Goal: Transaction & Acquisition: Obtain resource

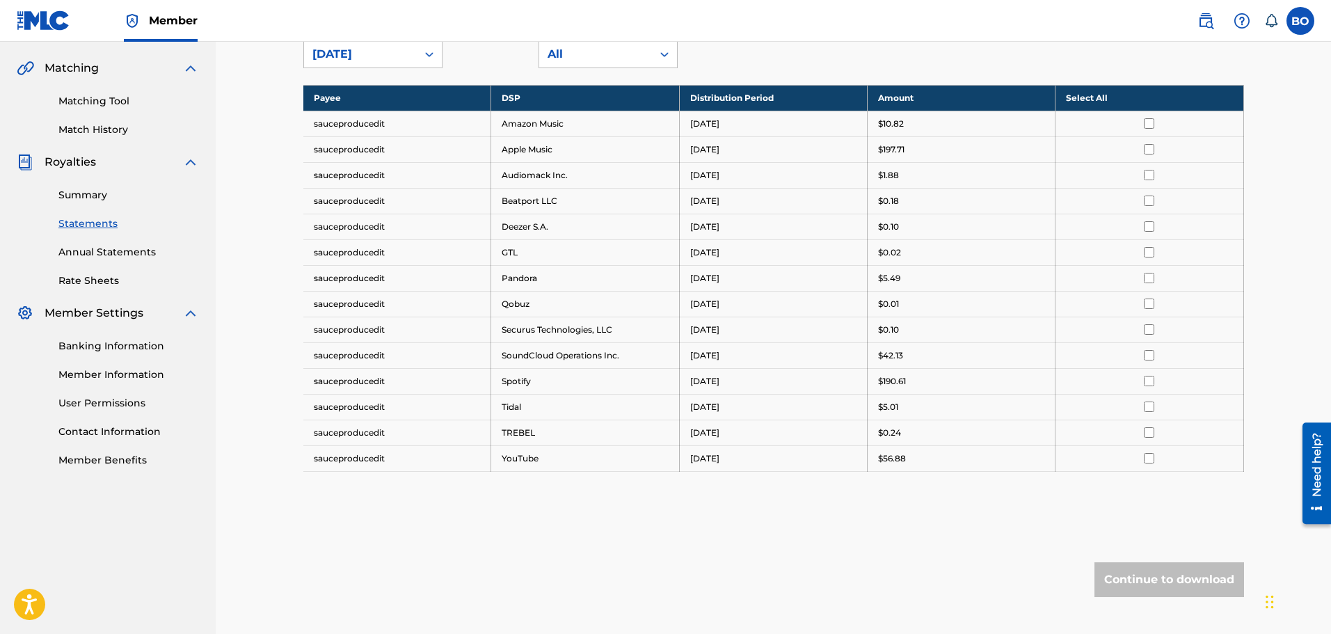
scroll to position [49, 0]
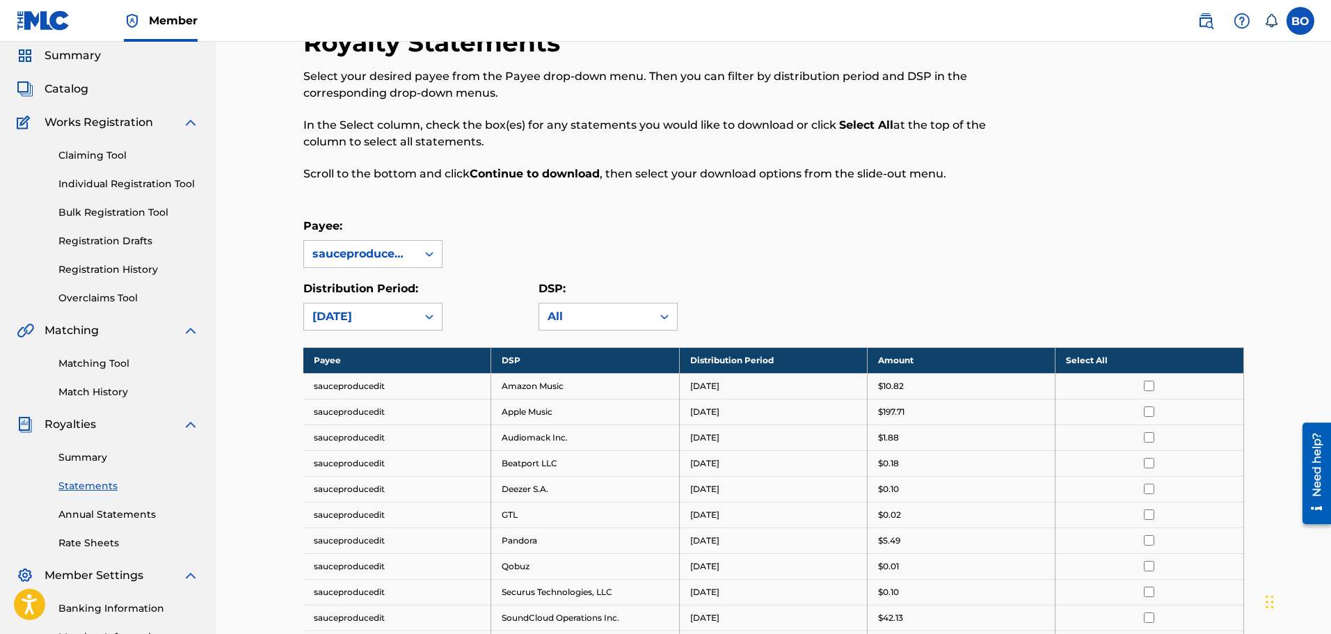
click at [121, 399] on link "Match History" at bounding box center [128, 392] width 141 height 15
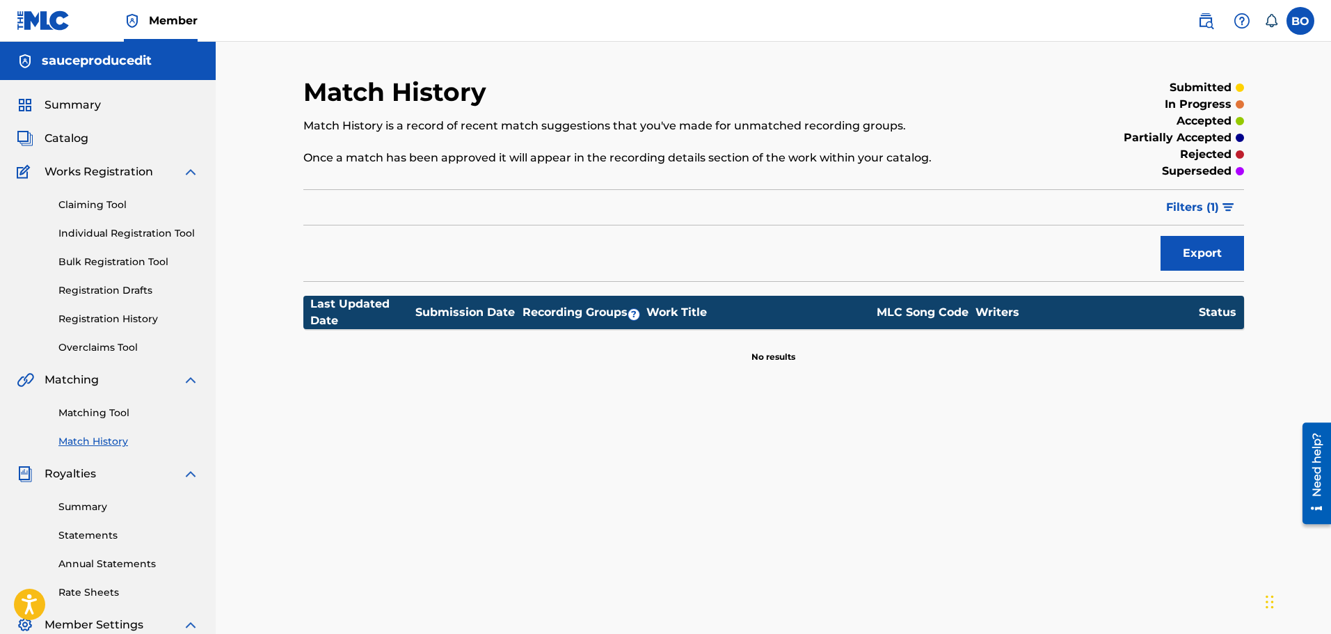
click at [102, 511] on link "Summary" at bounding box center [128, 507] width 141 height 15
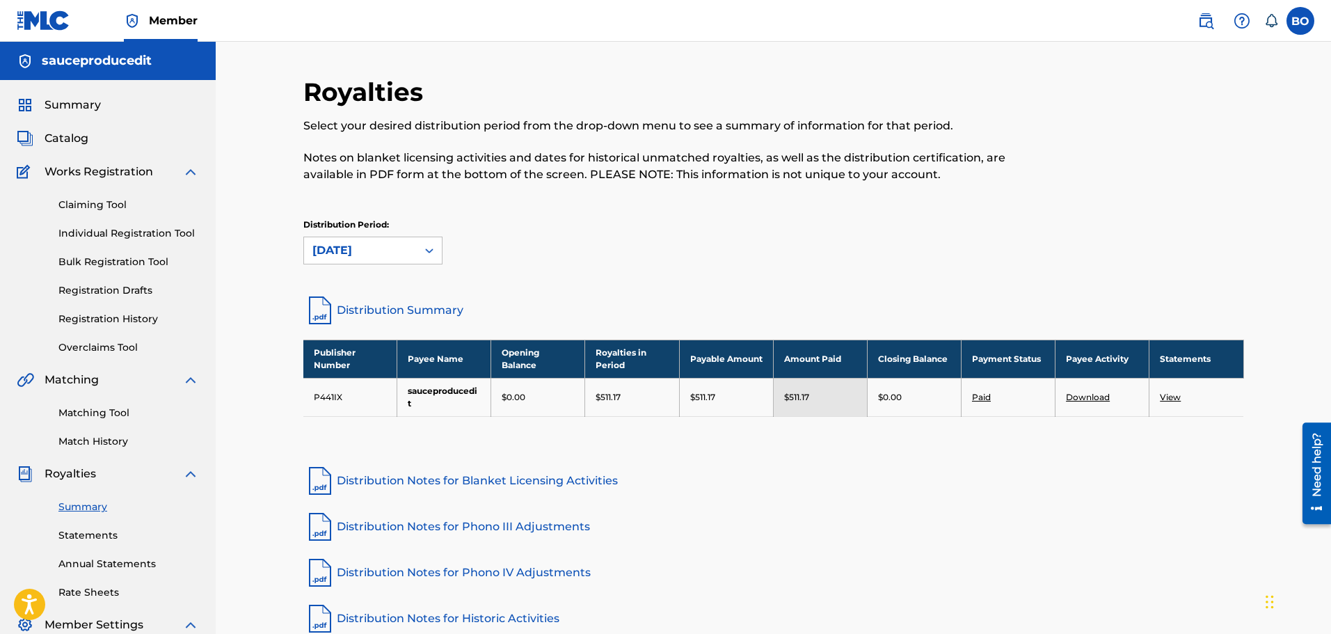
click at [1170, 399] on link "View" at bounding box center [1170, 397] width 21 height 10
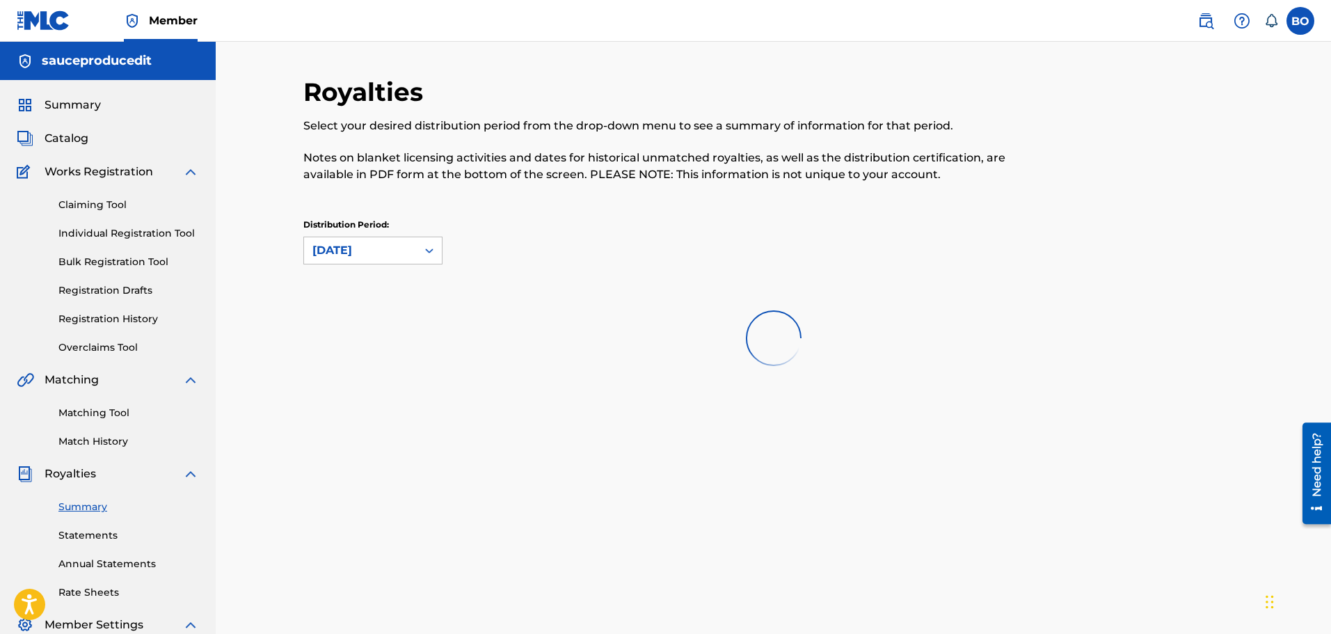
click at [105, 203] on link "Claiming Tool" at bounding box center [128, 205] width 141 height 15
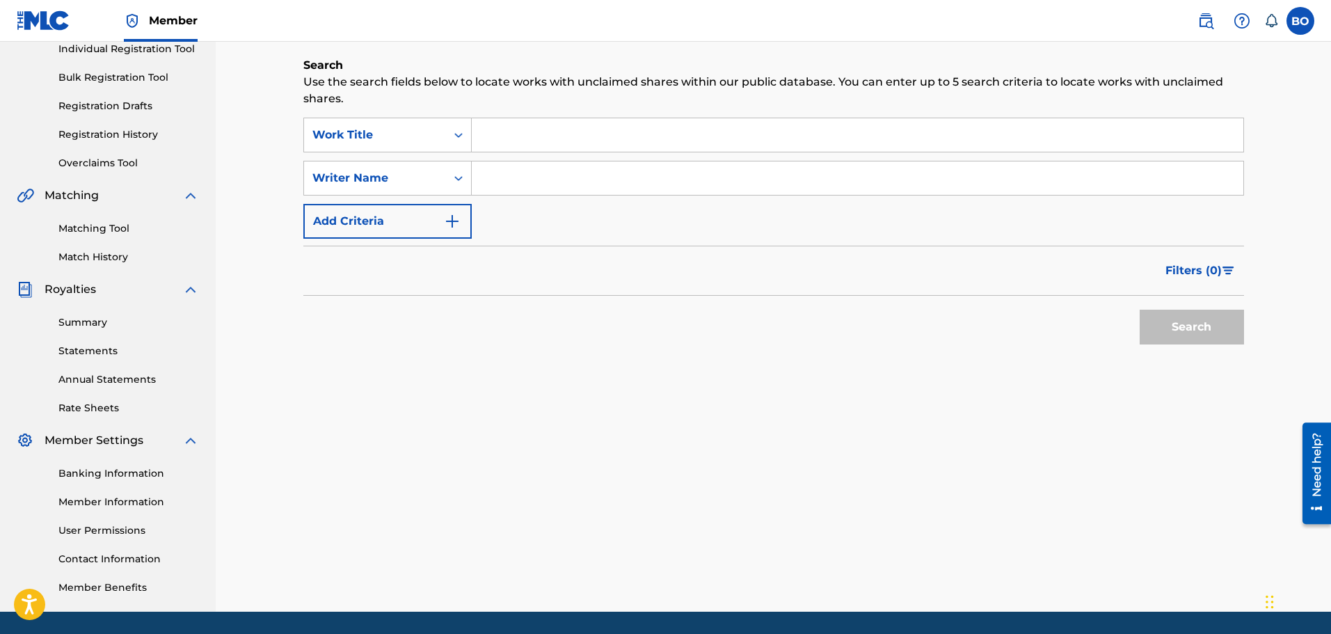
scroll to position [159, 0]
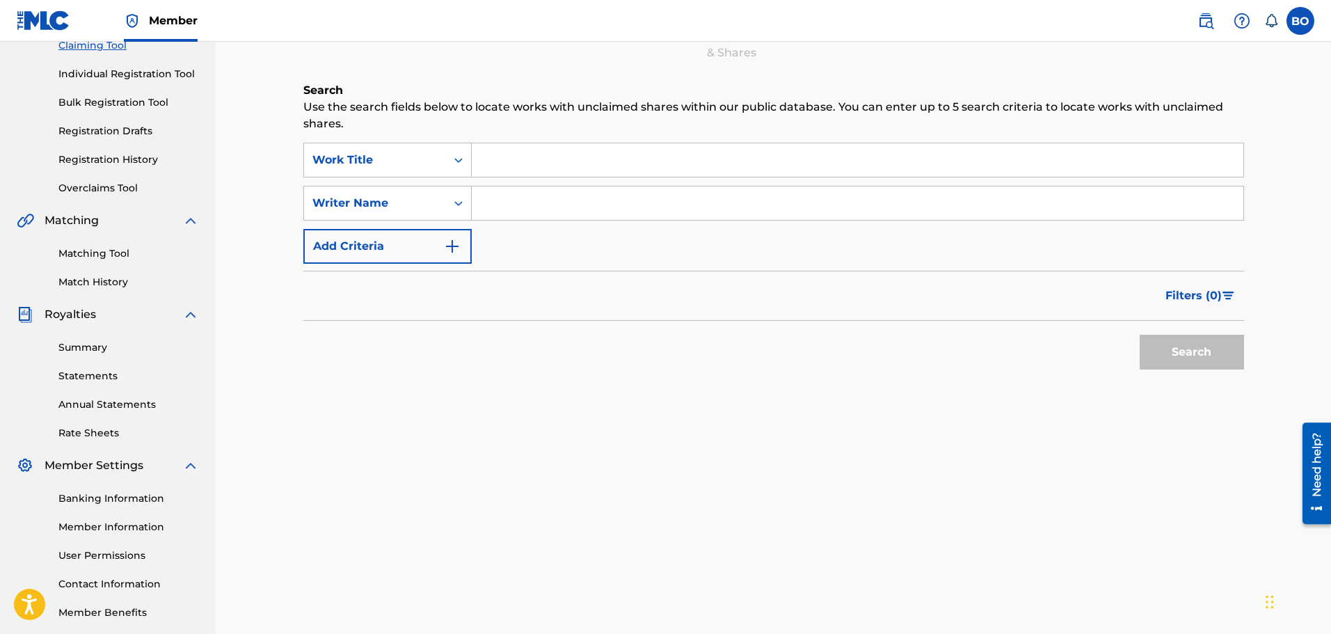
click at [87, 353] on link "Summary" at bounding box center [128, 347] width 141 height 15
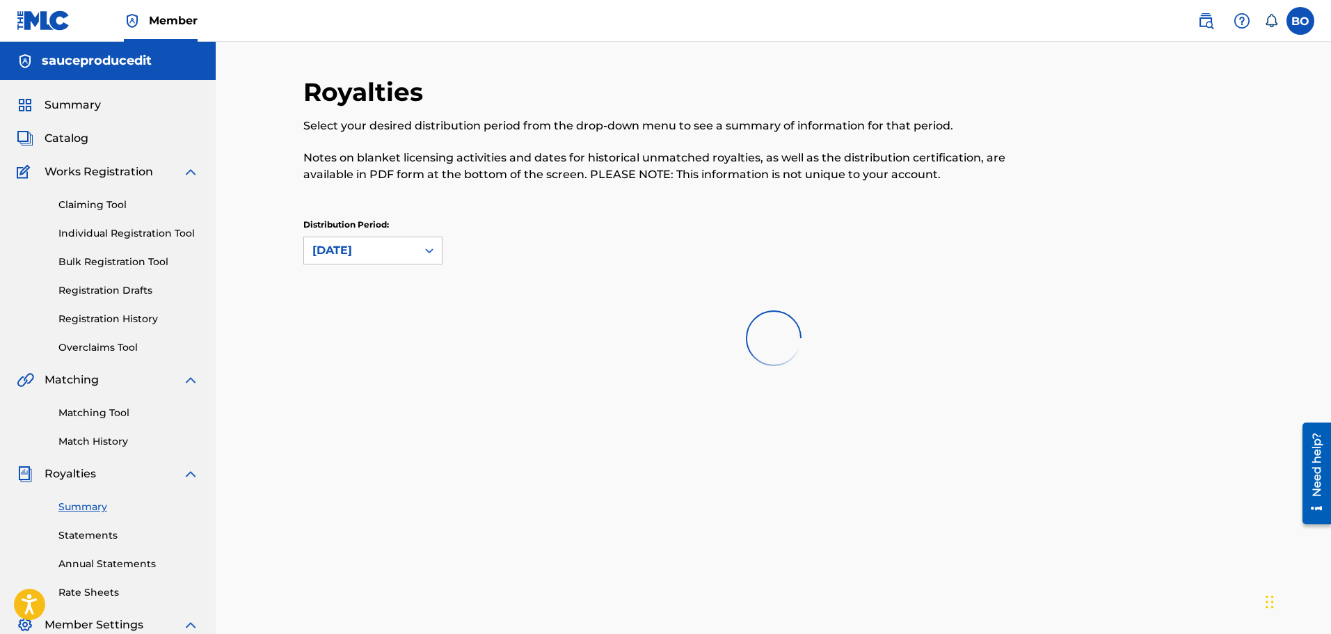
click at [92, 537] on link "Statements" at bounding box center [128, 535] width 141 height 15
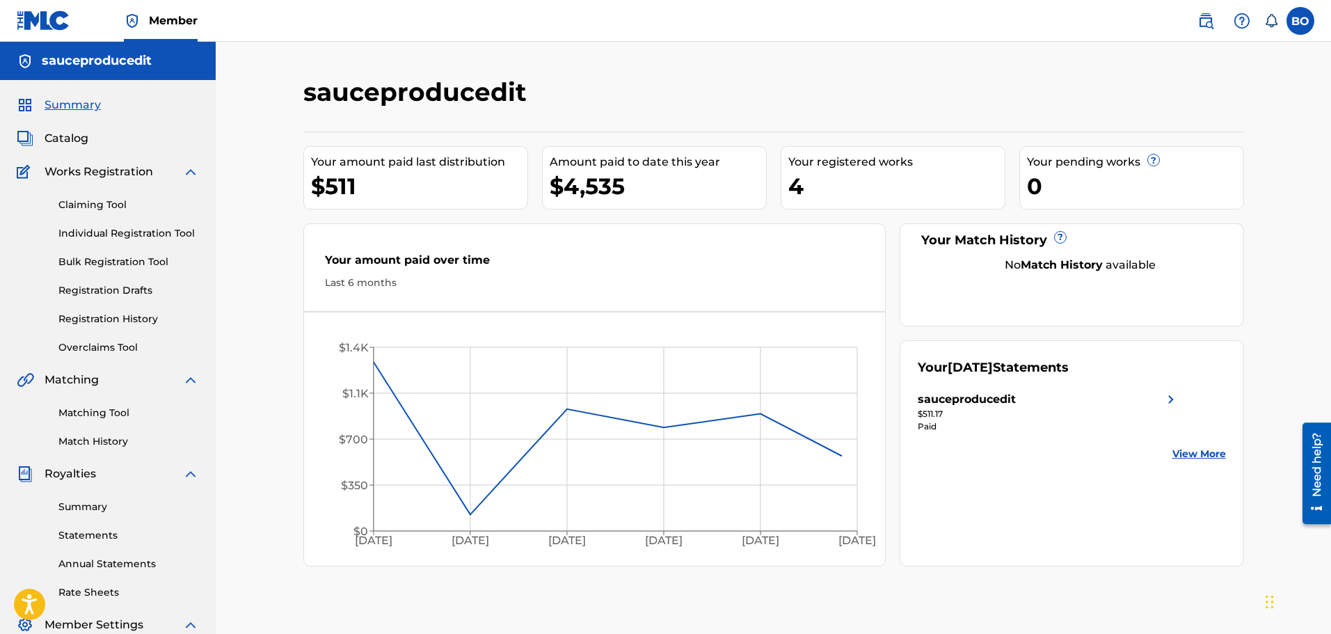
click at [109, 509] on link "Summary" at bounding box center [128, 507] width 141 height 15
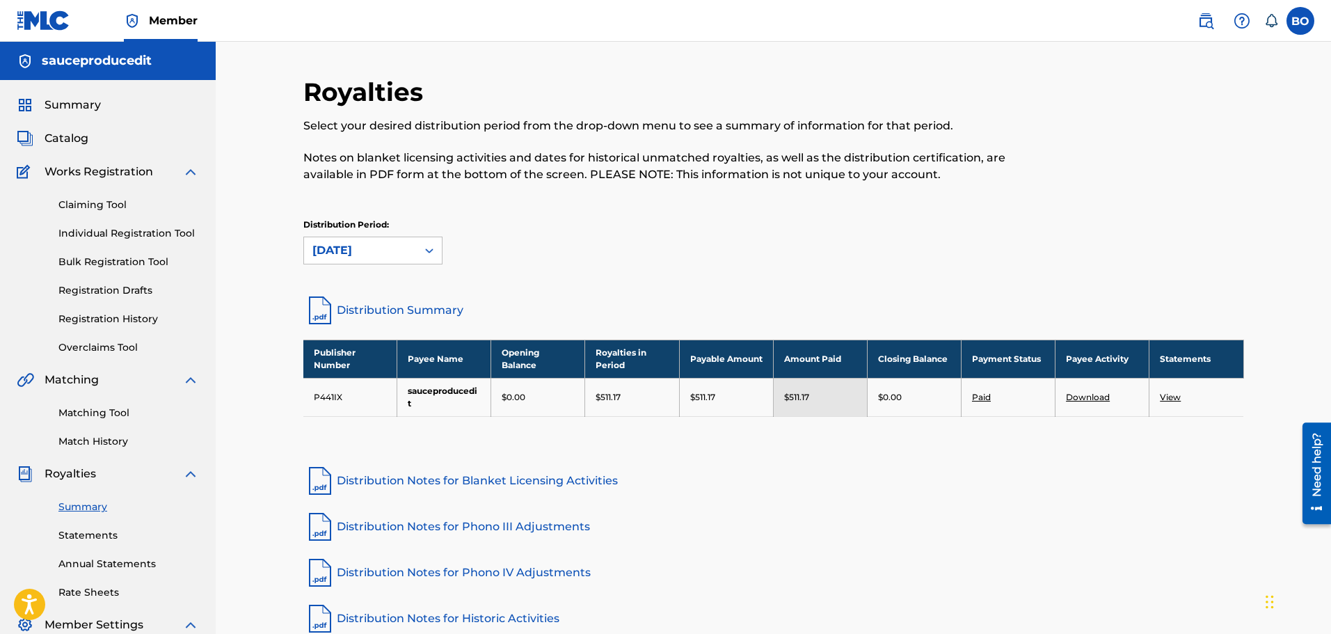
click at [1100, 395] on link "Download" at bounding box center [1088, 397] width 44 height 10
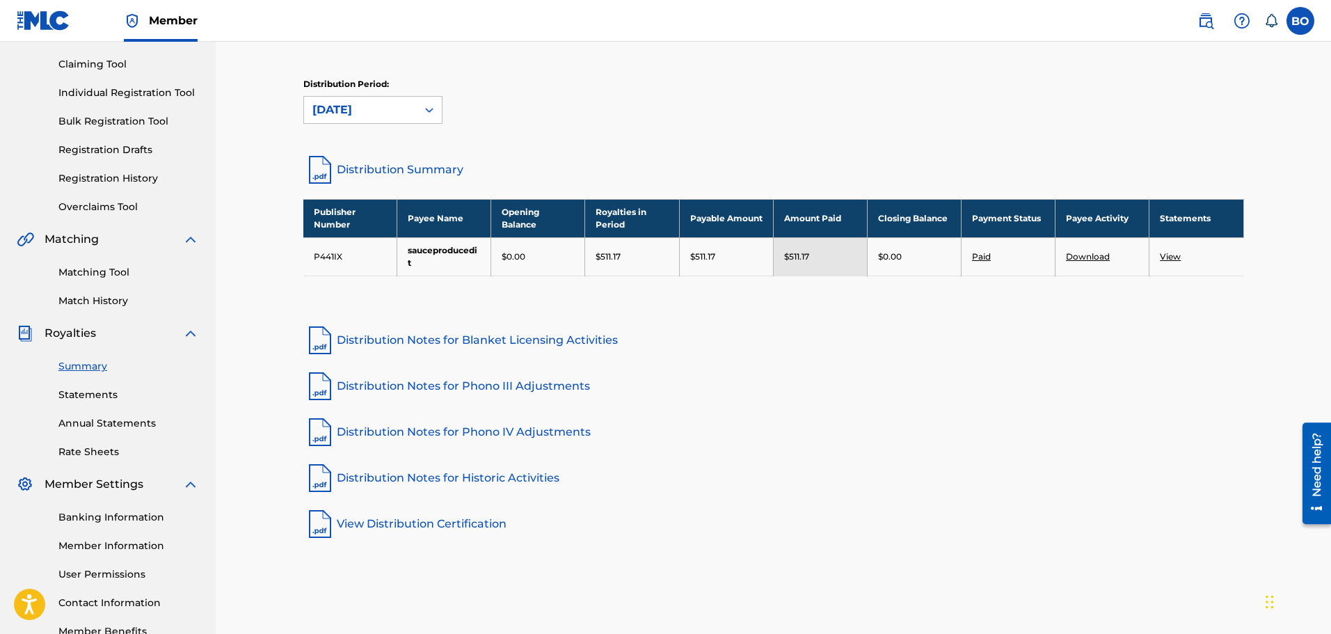
scroll to position [229, 0]
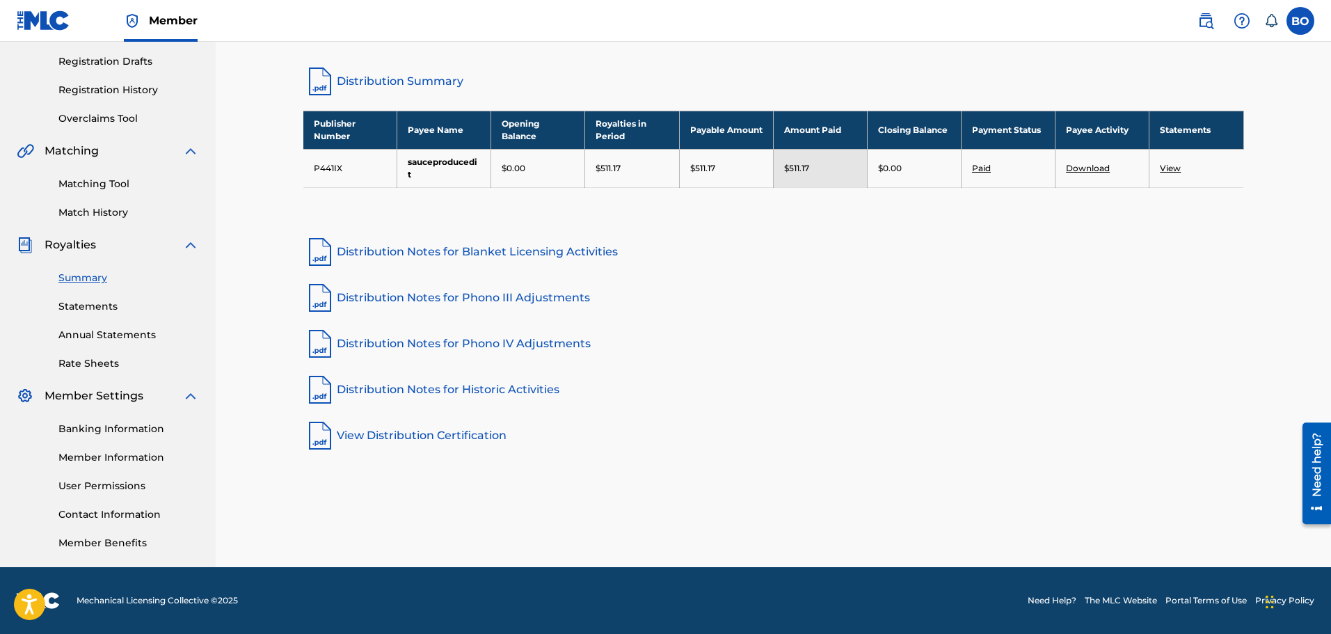
click at [126, 432] on link "Banking Information" at bounding box center [128, 429] width 141 height 15
